Goal: Check status: Check status

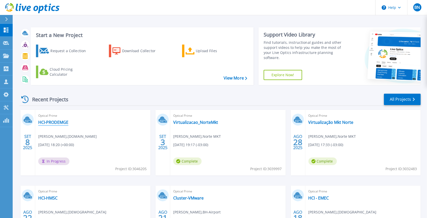
click at [43, 120] on link "HCI-PRODEMGE" at bounding box center [53, 122] width 30 height 5
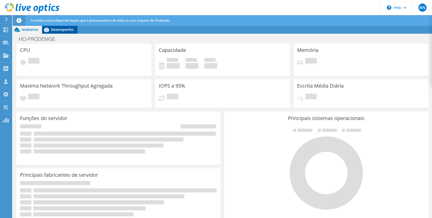
click at [62, 30] on span "Desempenho" at bounding box center [62, 29] width 23 height 5
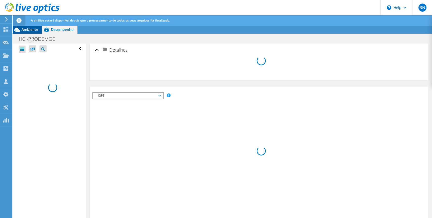
click at [27, 28] on span "Ambiente" at bounding box center [30, 29] width 17 height 5
